Goal: Ask a question

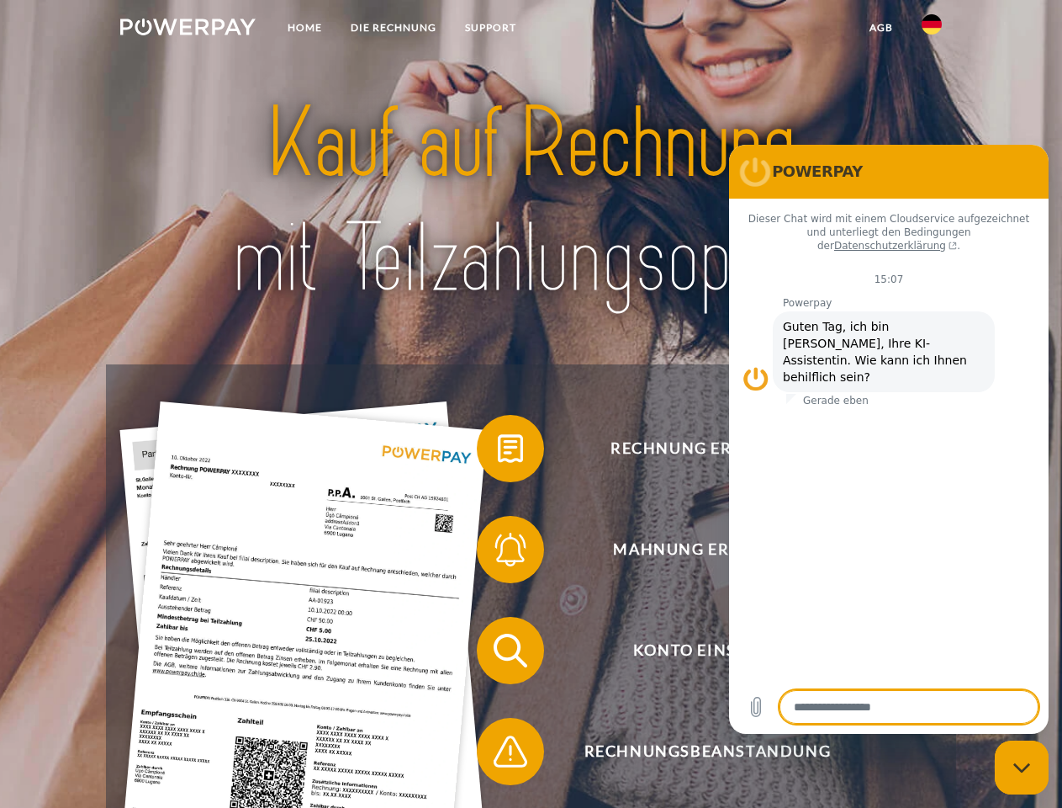
click at [188, 29] on img at bounding box center [187, 27] width 135 height 17
click at [932, 29] on img at bounding box center [932, 24] width 20 height 20
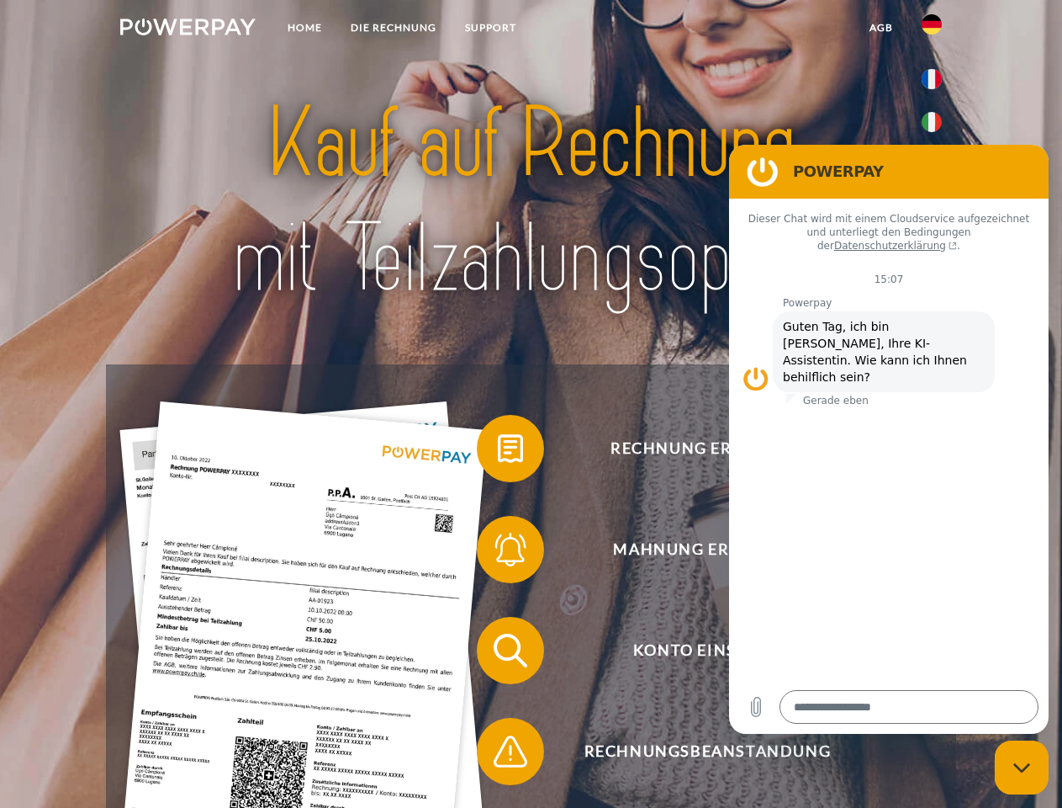
click at [881, 28] on link "agb" at bounding box center [881, 28] width 52 height 30
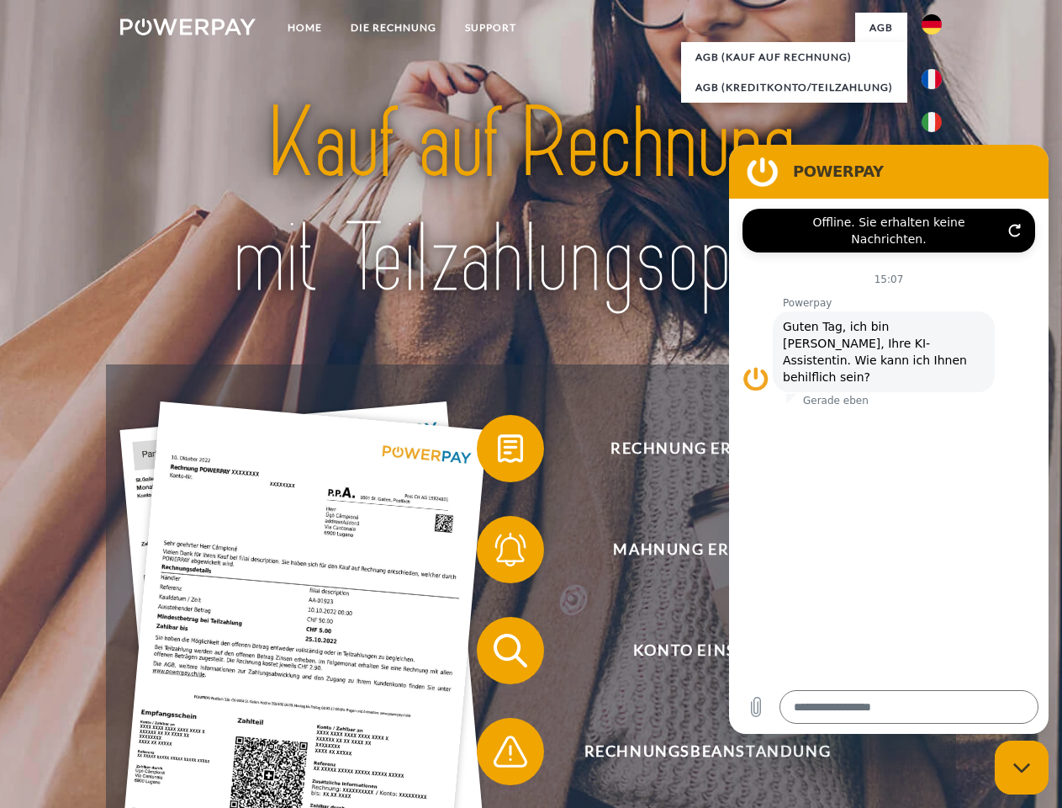
click at [498, 452] on span at bounding box center [485, 448] width 84 height 84
click at [498, 553] on span at bounding box center [485, 549] width 84 height 84
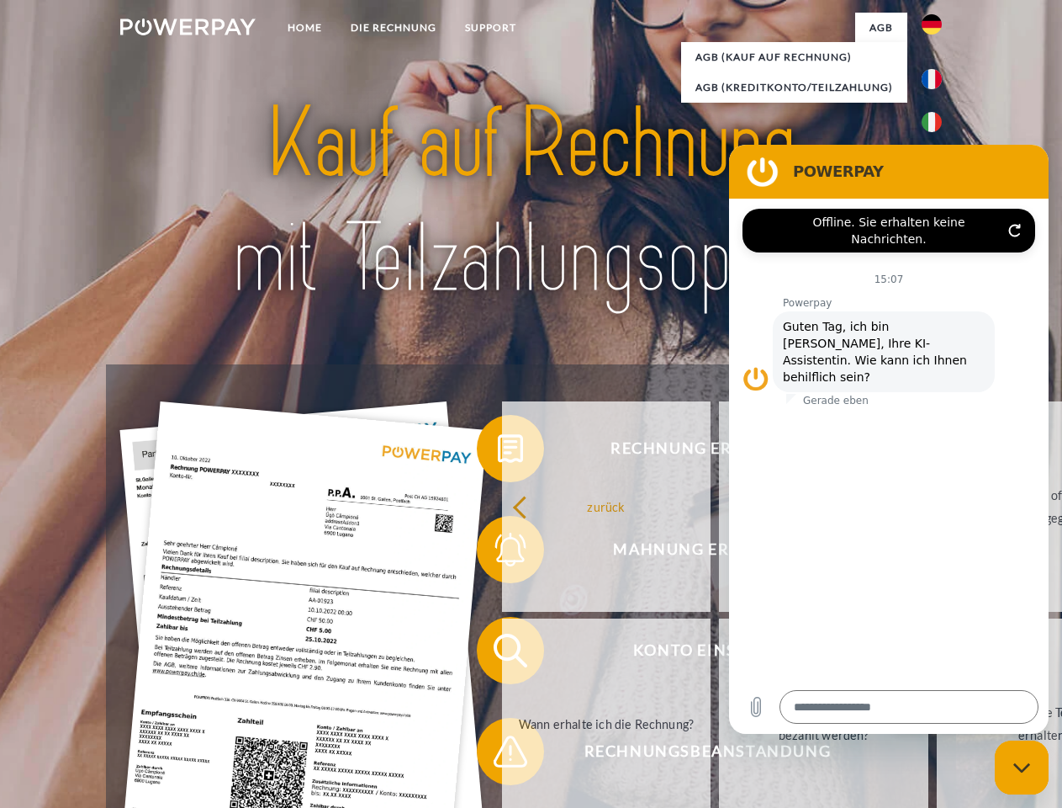
click at [719, 654] on link "Bis wann muss die Rechnung bezahlt werden?" at bounding box center [823, 723] width 209 height 210
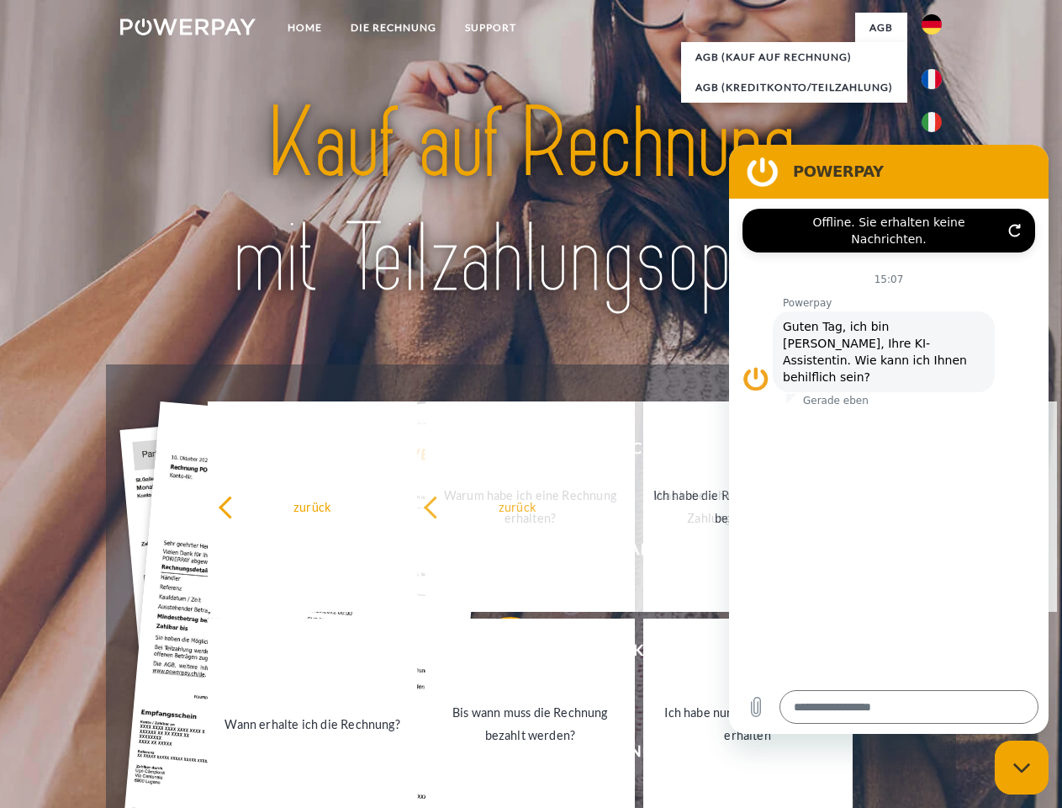
click at [644, 755] on link "Ich habe nur eine Teillieferung erhalten" at bounding box center [748, 723] width 209 height 210
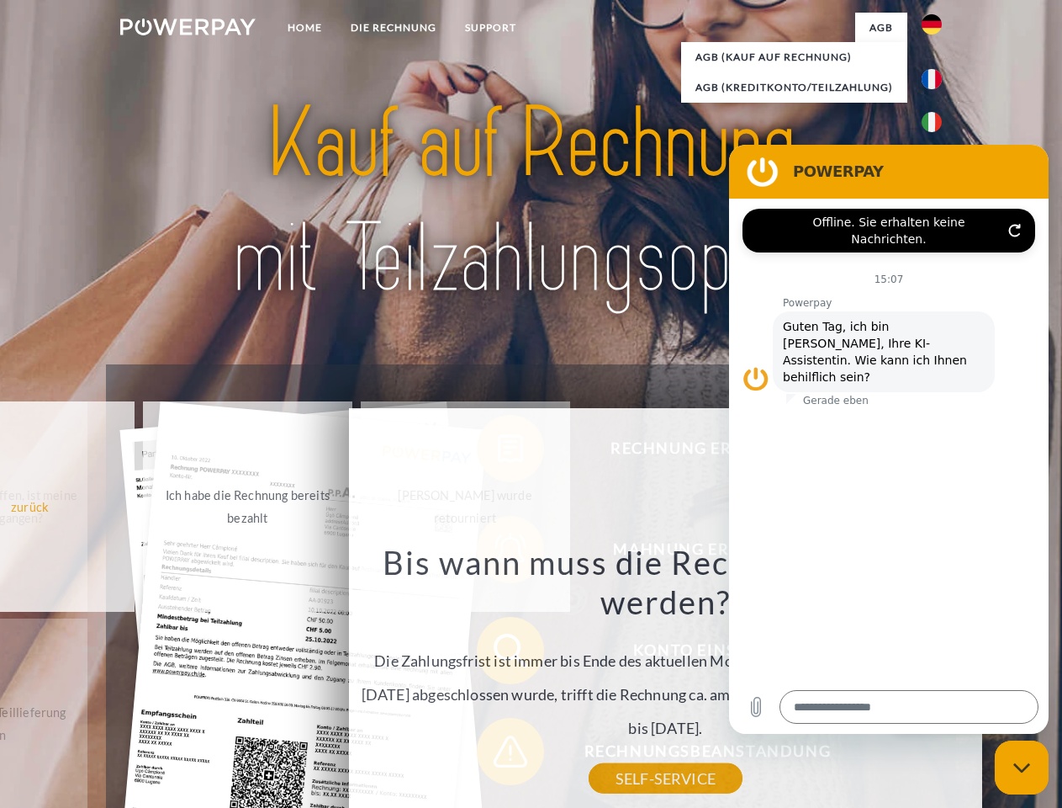
click at [1022, 767] on icon "Messaging-Fenster schließen" at bounding box center [1023, 767] width 18 height 11
type textarea "*"
